Goal: Task Accomplishment & Management: Use online tool/utility

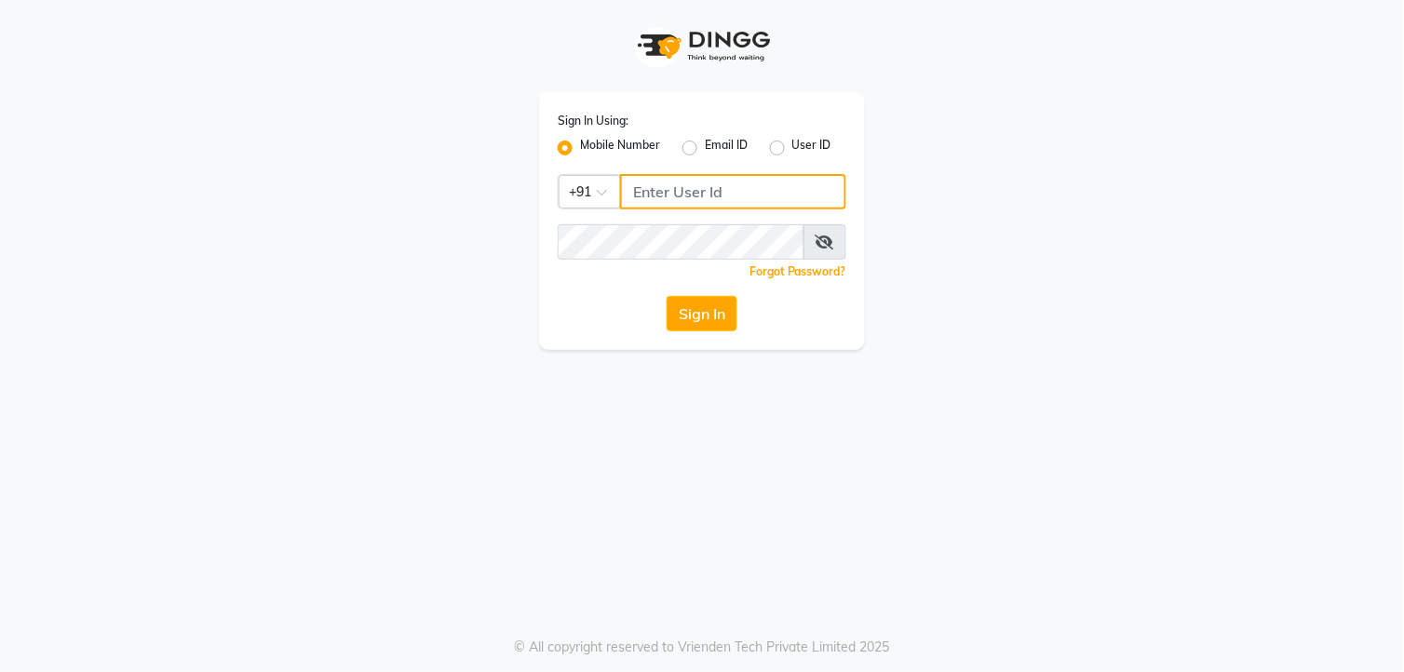
drag, startPoint x: 0, startPoint y: 0, endPoint x: 675, endPoint y: 183, distance: 699.4
click at [675, 183] on input "Username" at bounding box center [733, 191] width 226 height 35
type input "7720066066"
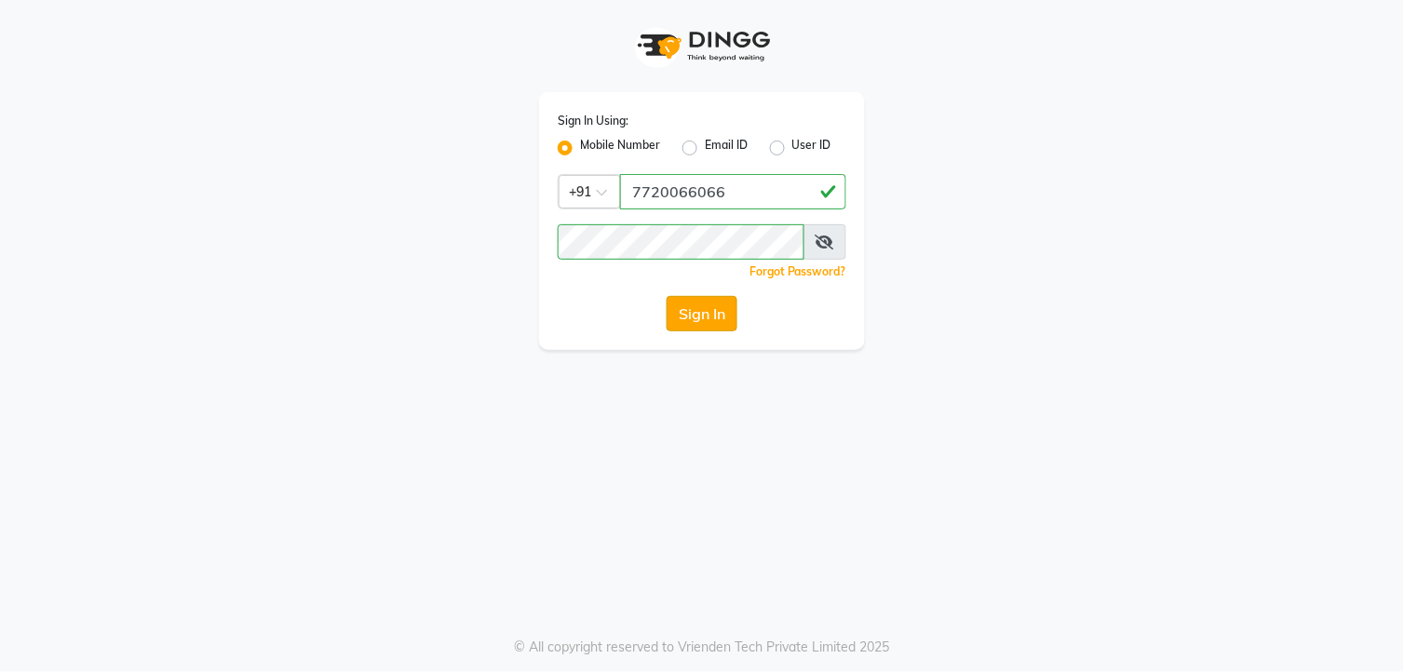
click at [706, 313] on button "Sign In" at bounding box center [702, 313] width 71 height 35
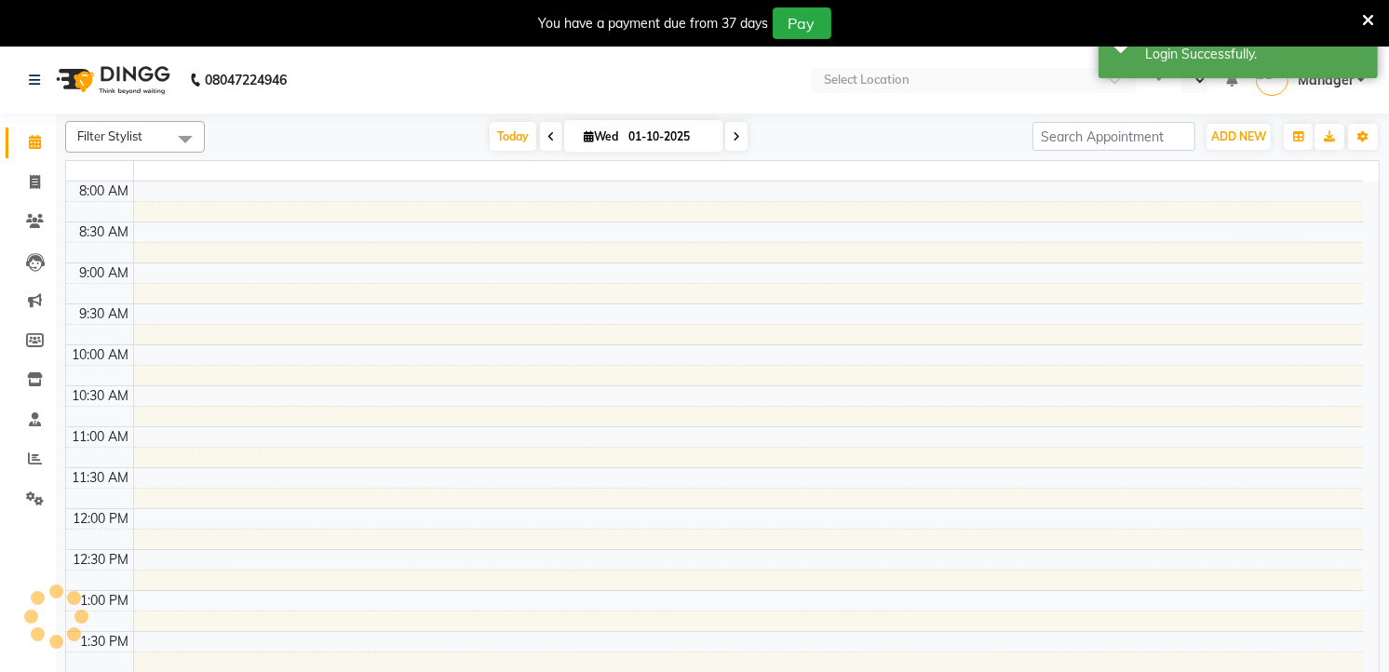
select select "en"
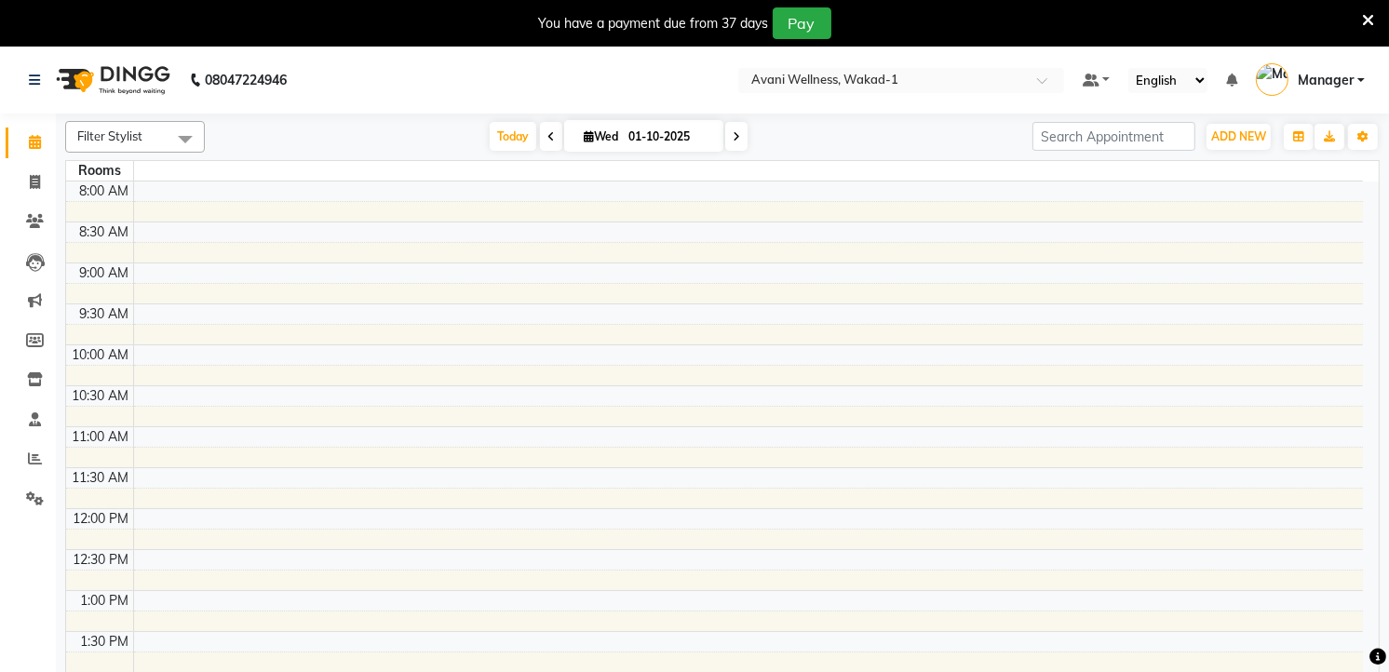
click at [33, 165] on li "Invoice" at bounding box center [28, 183] width 56 height 40
click at [31, 172] on span at bounding box center [35, 182] width 33 height 21
select select "service"
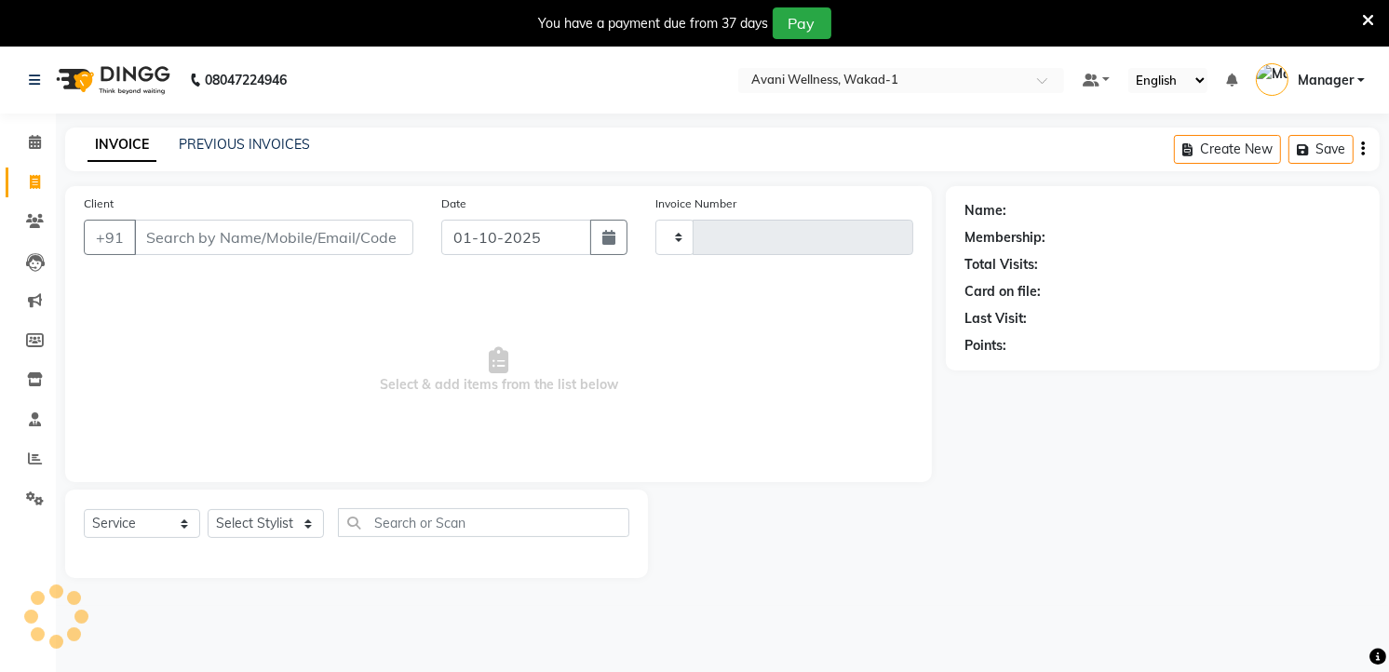
type input "5866"
select select "4822"
